Goal: Task Accomplishment & Management: Complete application form

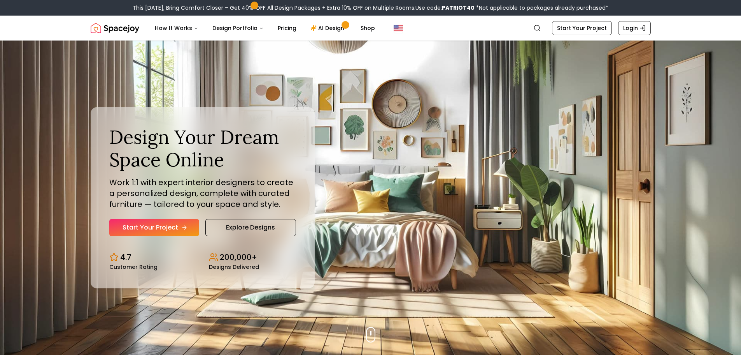
click at [179, 228] on link "Start Your Project" at bounding box center [154, 227] width 90 height 17
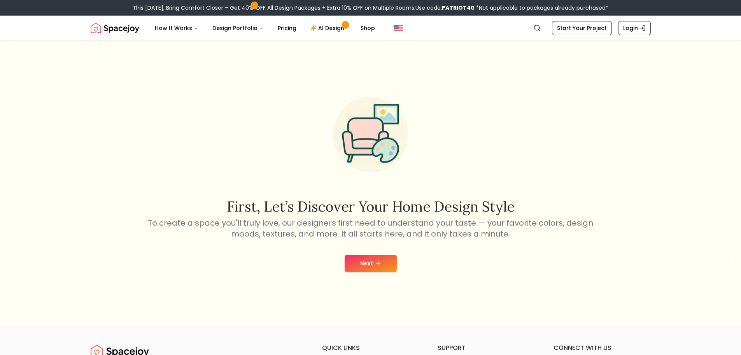
click at [377, 258] on button "Next" at bounding box center [371, 263] width 52 height 17
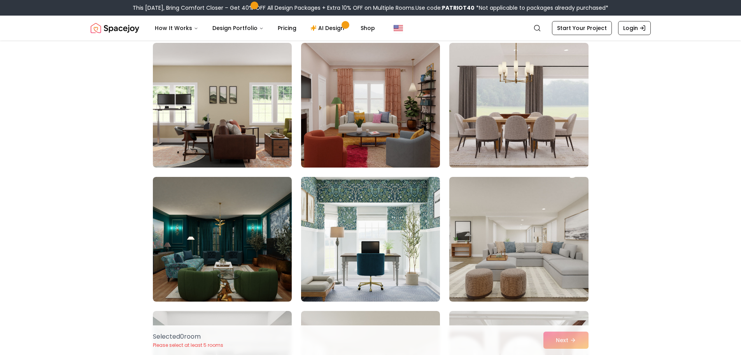
scroll to position [1673, 0]
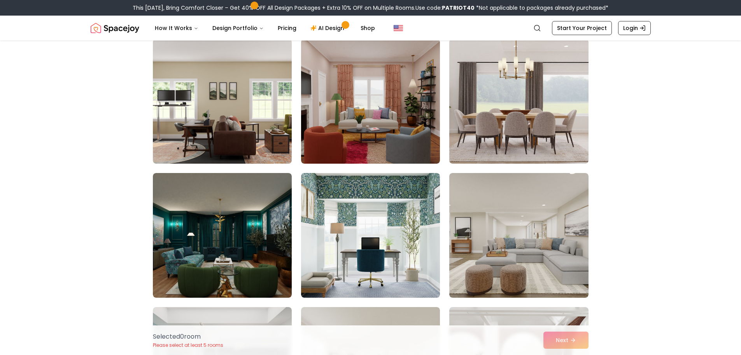
click at [572, 342] on div "Selected 0 room Please select at least 5 rooms Next" at bounding box center [371, 340] width 448 height 30
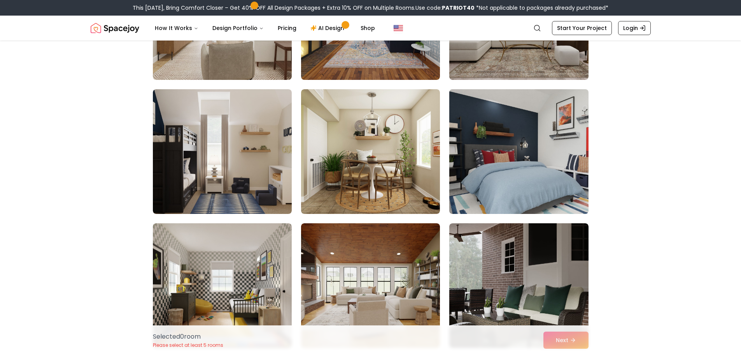
scroll to position [2296, 0]
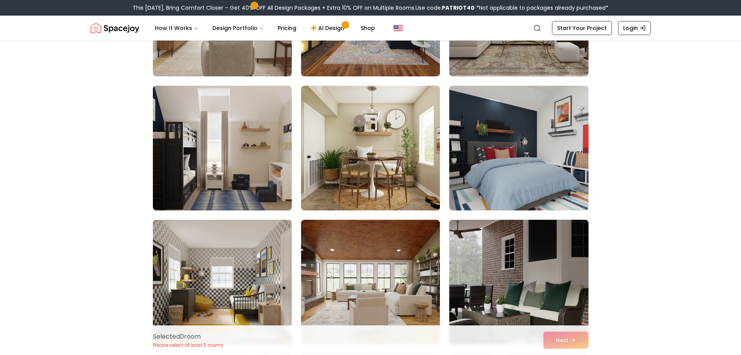
click at [368, 177] on img at bounding box center [371, 147] width 146 height 131
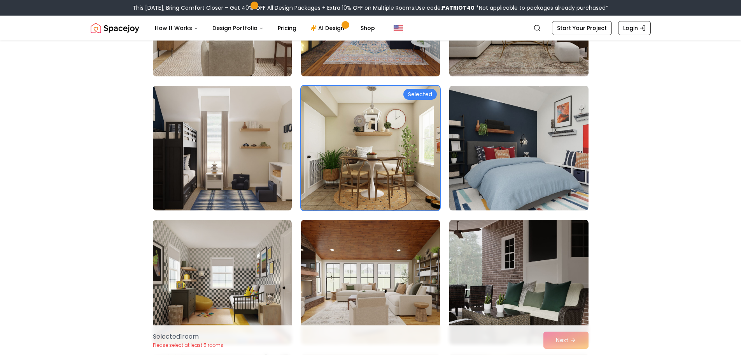
click at [380, 177] on img at bounding box center [371, 147] width 146 height 131
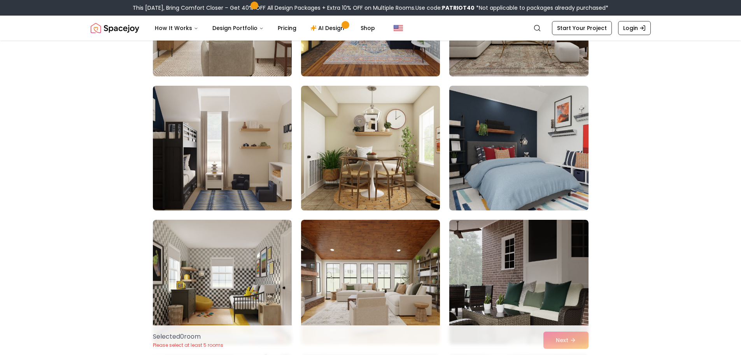
click at [365, 179] on img at bounding box center [371, 147] width 146 height 131
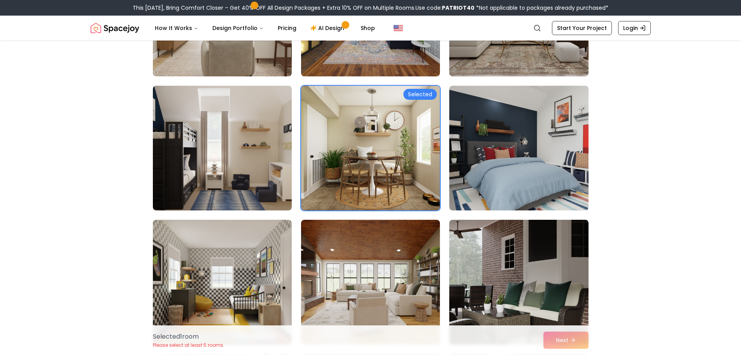
click at [570, 338] on div "Selected 1 room Please select at least 5 rooms Next" at bounding box center [371, 340] width 448 height 30
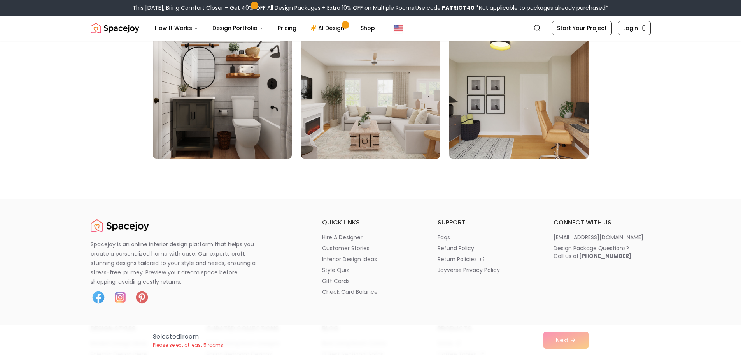
scroll to position [2685, 0]
